Goal: Information Seeking & Learning: Learn about a topic

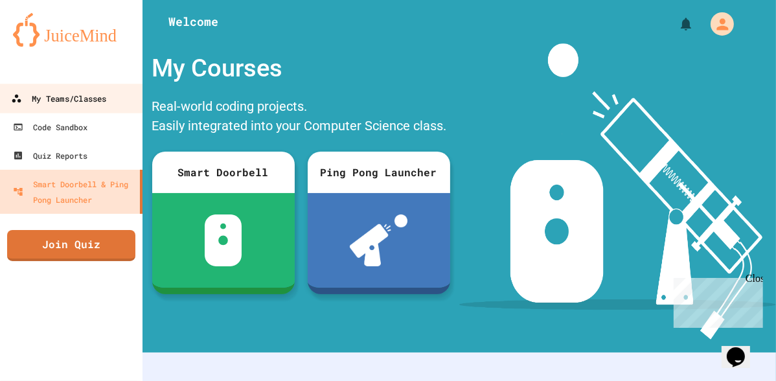
click at [70, 106] on div "My Teams/Classes" at bounding box center [58, 99] width 95 height 16
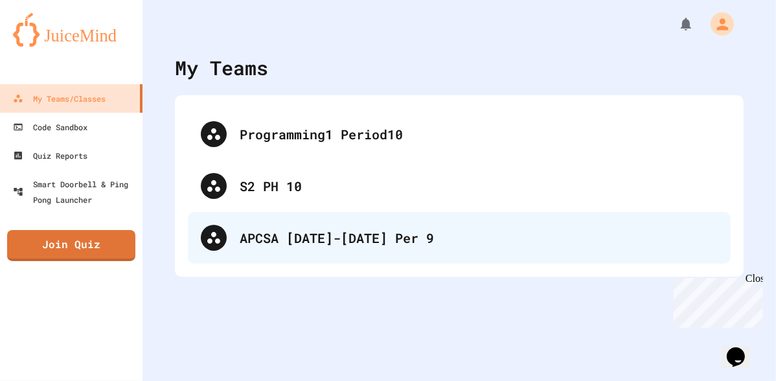
click at [311, 228] on div "APCSA [DATE]-[DATE] Per 9" at bounding box center [479, 237] width 478 height 19
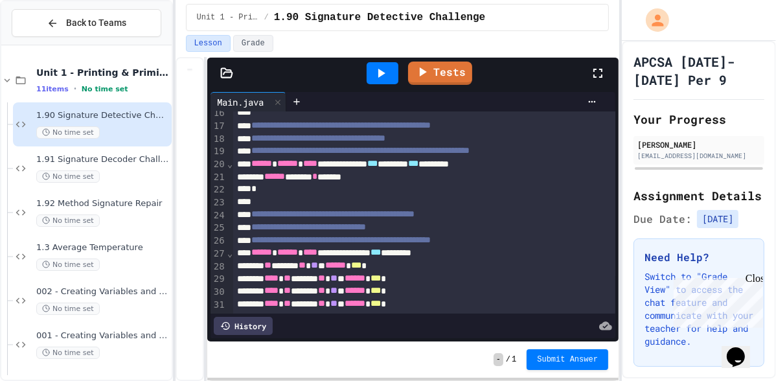
scroll to position [218, 0]
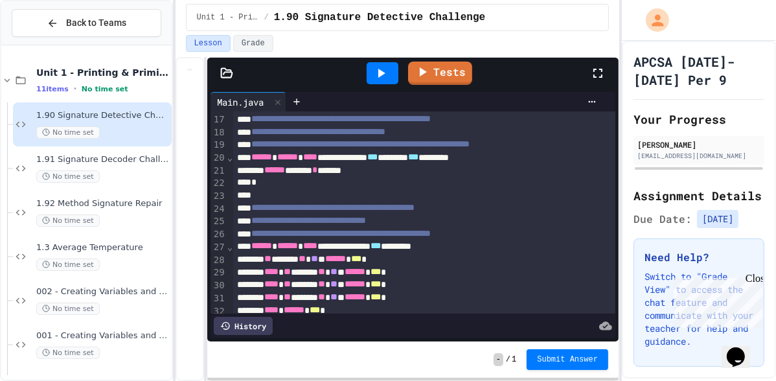
click at [388, 75] on icon at bounding box center [381, 73] width 16 height 16
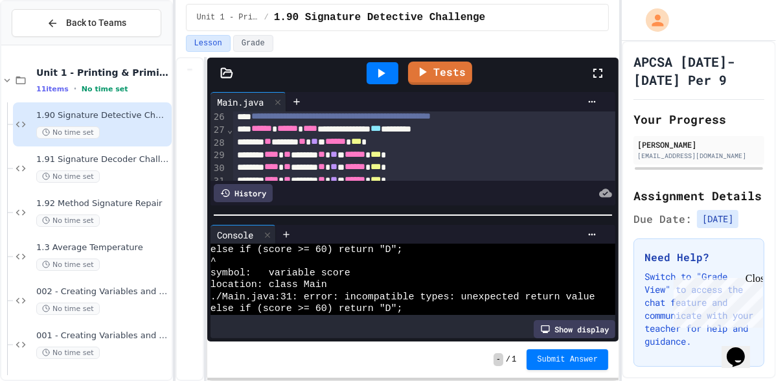
scroll to position [671, 0]
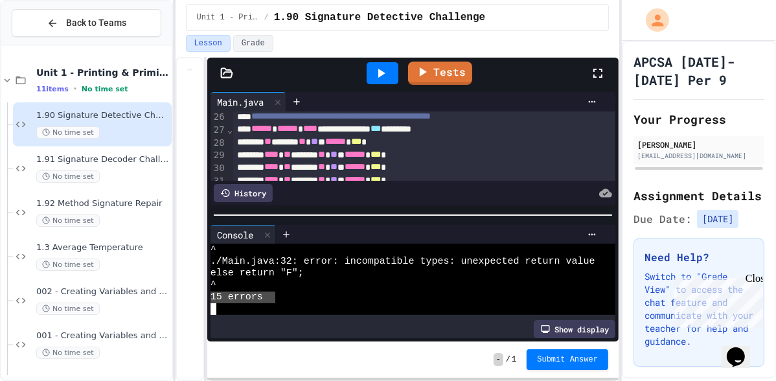
drag, startPoint x: 274, startPoint y: 299, endPoint x: 207, endPoint y: 302, distance: 66.7
click at [207, 302] on div "Console WWWWWWWWWWWWWWWWWWWWWWWWWWWWWWWW ^ ./Main.java:32: error: incompatible …" at bounding box center [412, 281] width 411 height 120
type textarea "*********"
click at [135, 154] on span "1.91 Signature Decoder Challenge" at bounding box center [102, 159] width 133 height 11
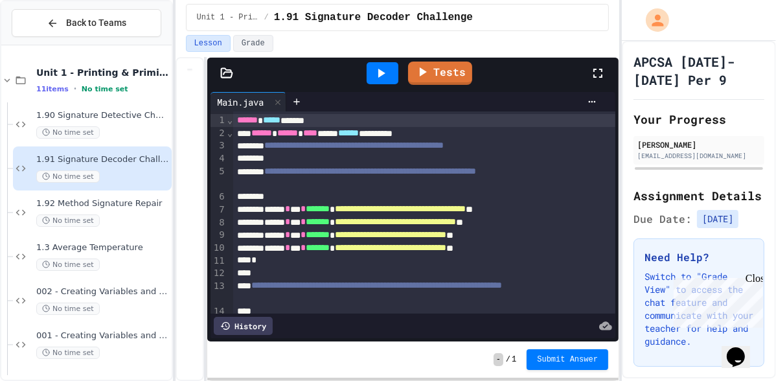
scroll to position [299, 0]
